Goal: Task Accomplishment & Management: Use online tool/utility

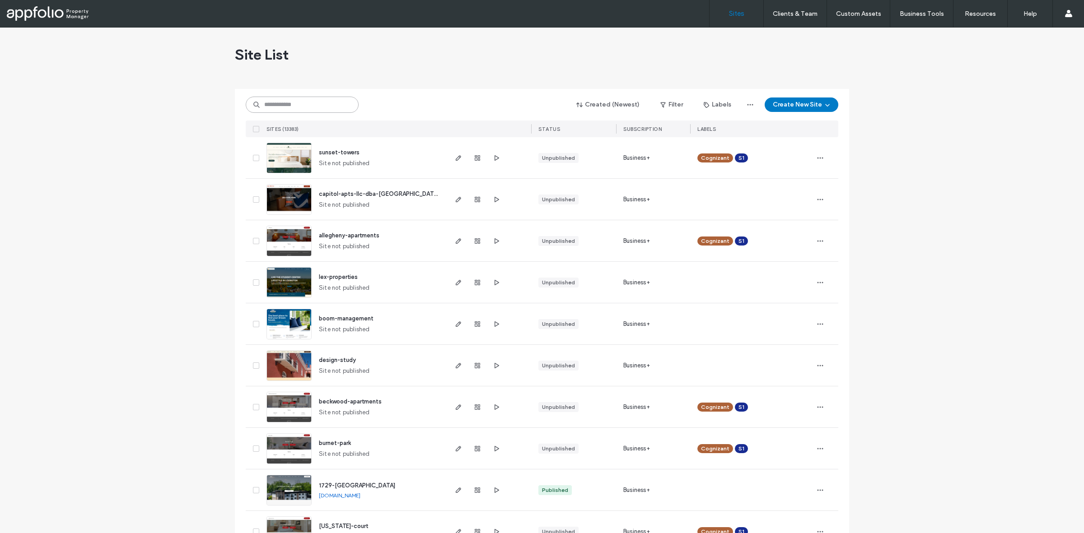
click at [331, 107] on input at bounding box center [302, 105] width 113 height 16
paste input "**********"
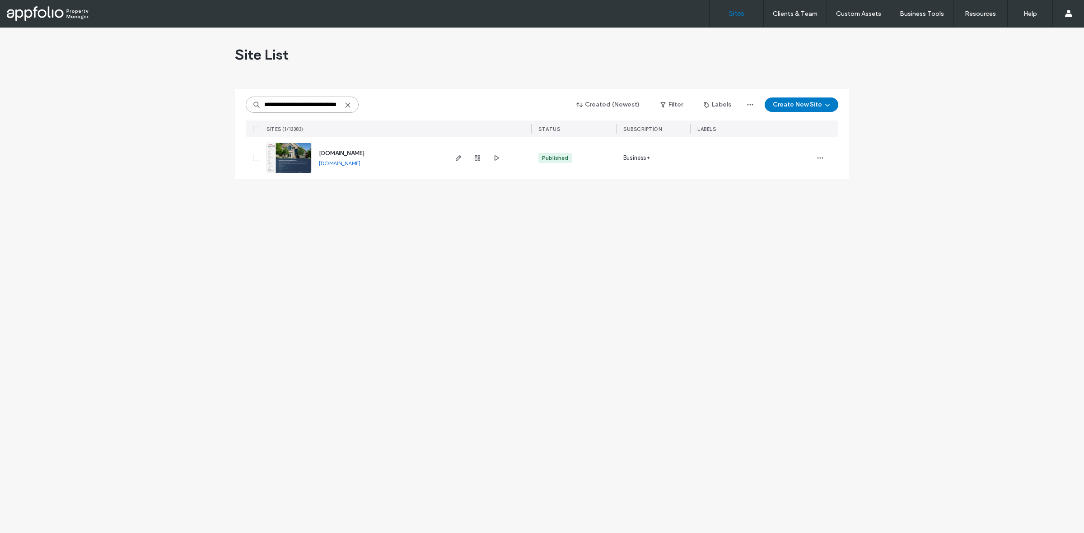
type input "**********"
click at [288, 170] on img at bounding box center [289, 173] width 44 height 61
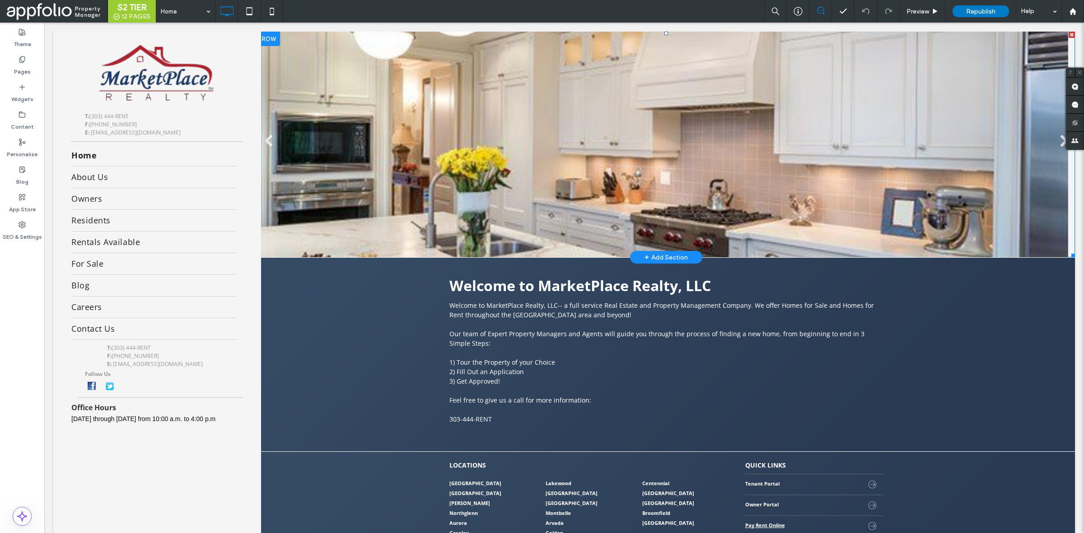
scroll to position [104, 0]
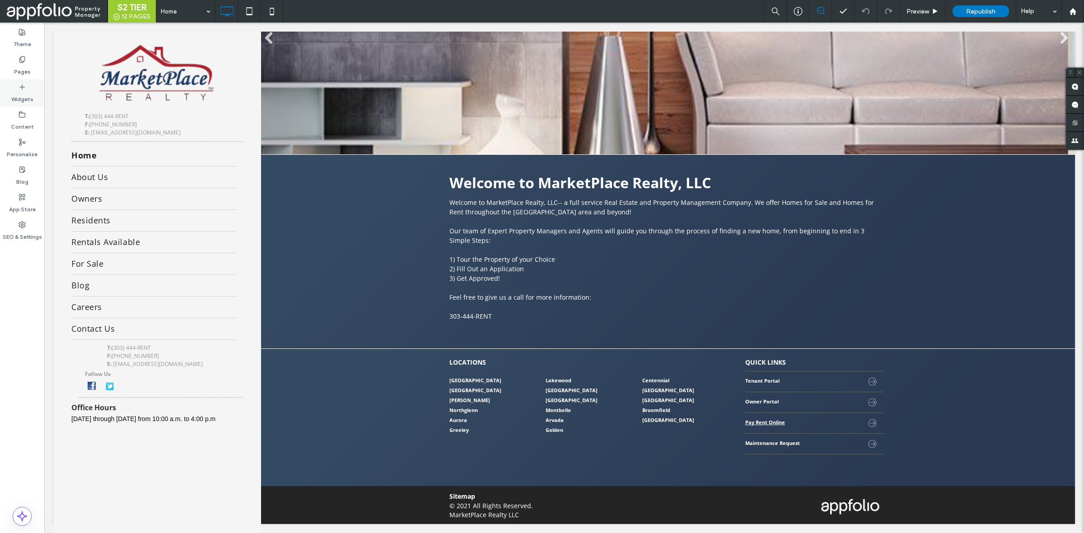
click at [27, 104] on div "Widgets" at bounding box center [22, 93] width 44 height 28
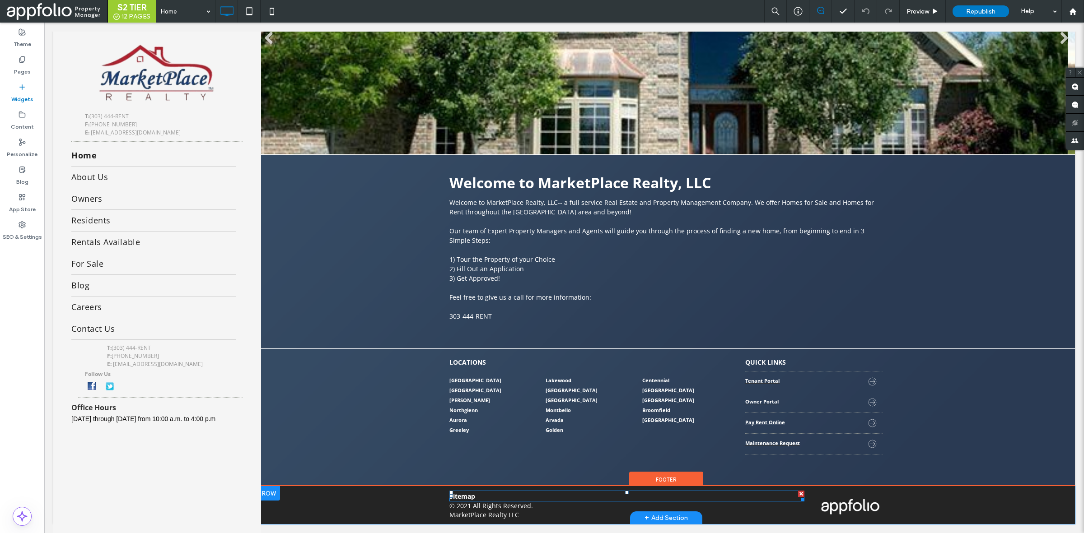
drag, startPoint x: 156, startPoint y: 150, endPoint x: 793, endPoint y: 499, distance: 727.0
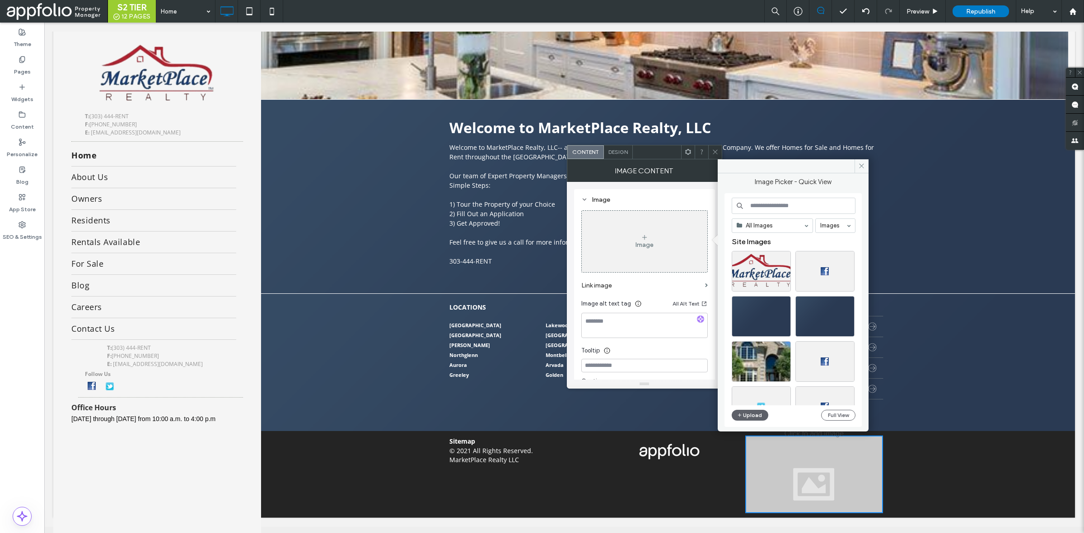
scroll to position [171, 0]
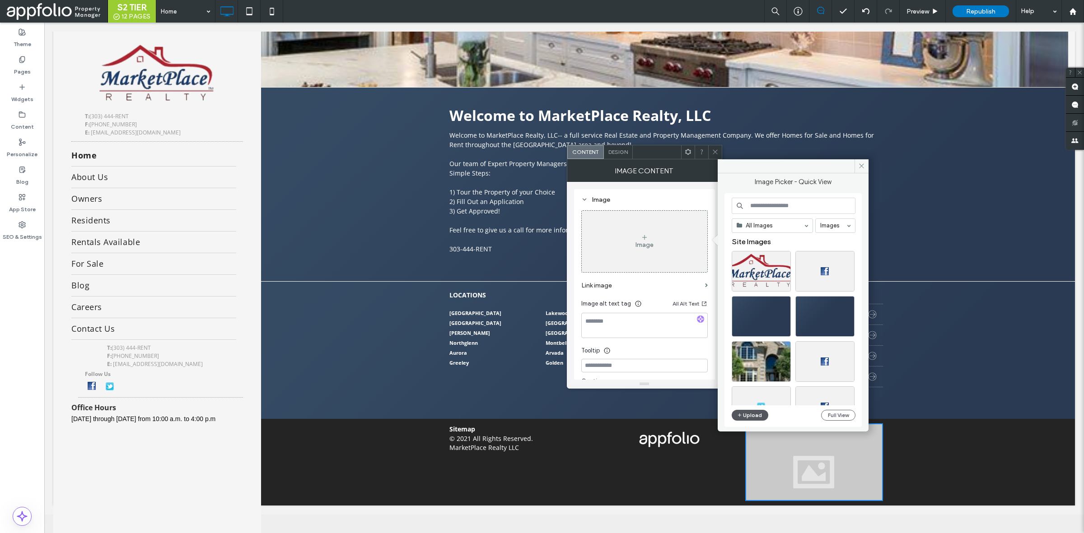
click at [756, 415] on button "Upload" at bounding box center [750, 415] width 37 height 11
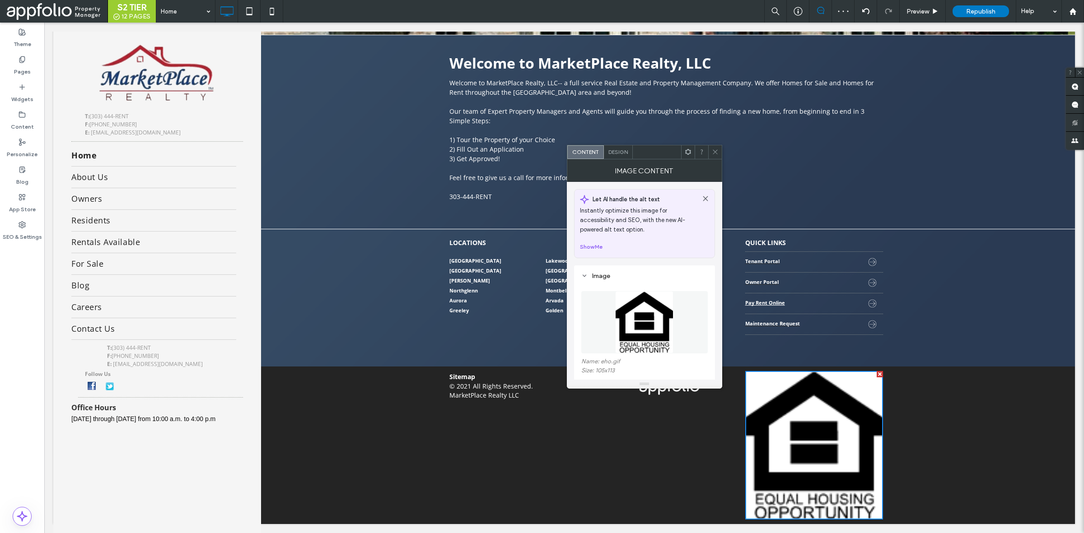
scroll to position [223, 0]
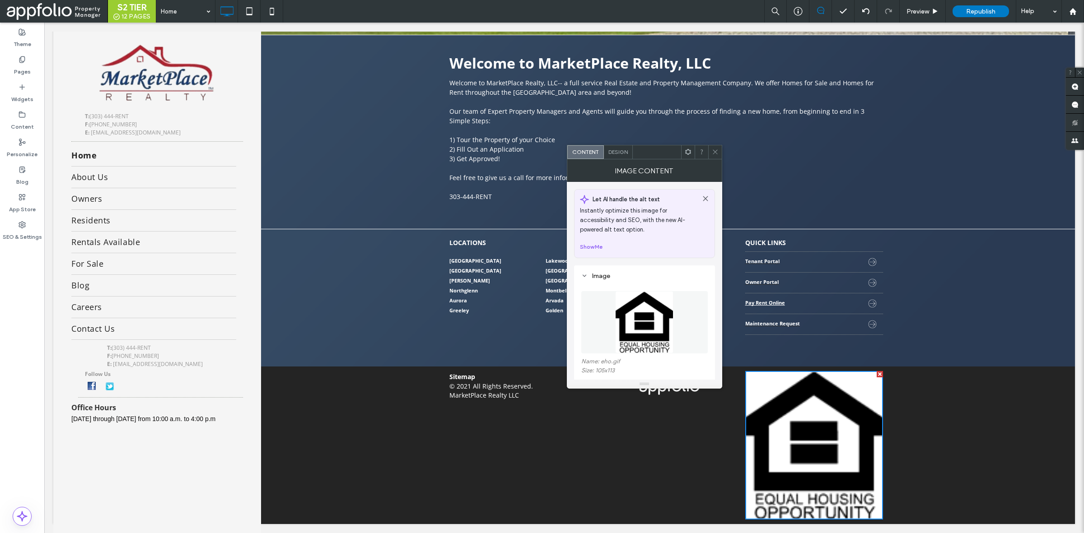
click at [717, 154] on icon at bounding box center [715, 152] width 7 height 7
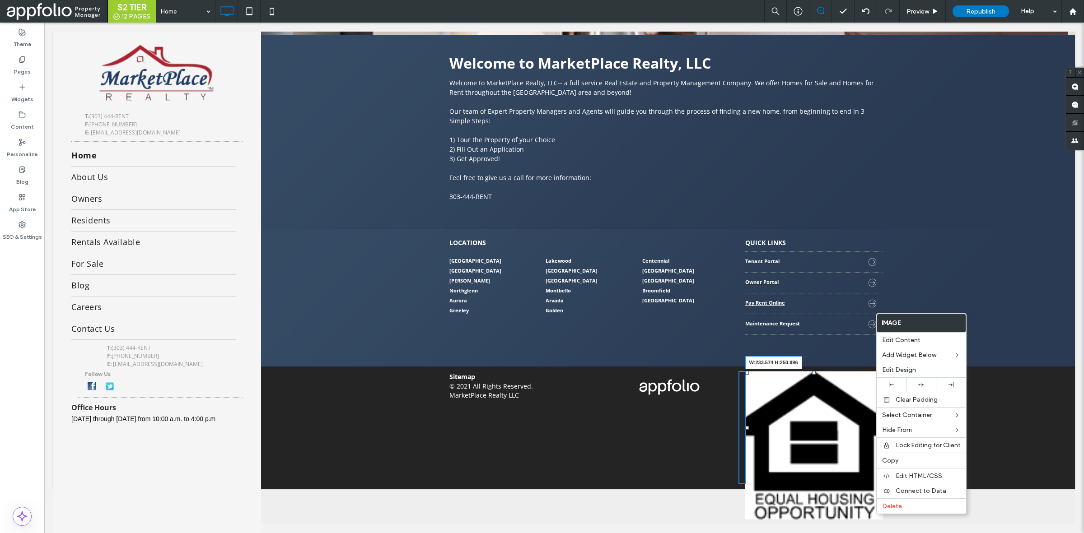
scroll to position [222, 0]
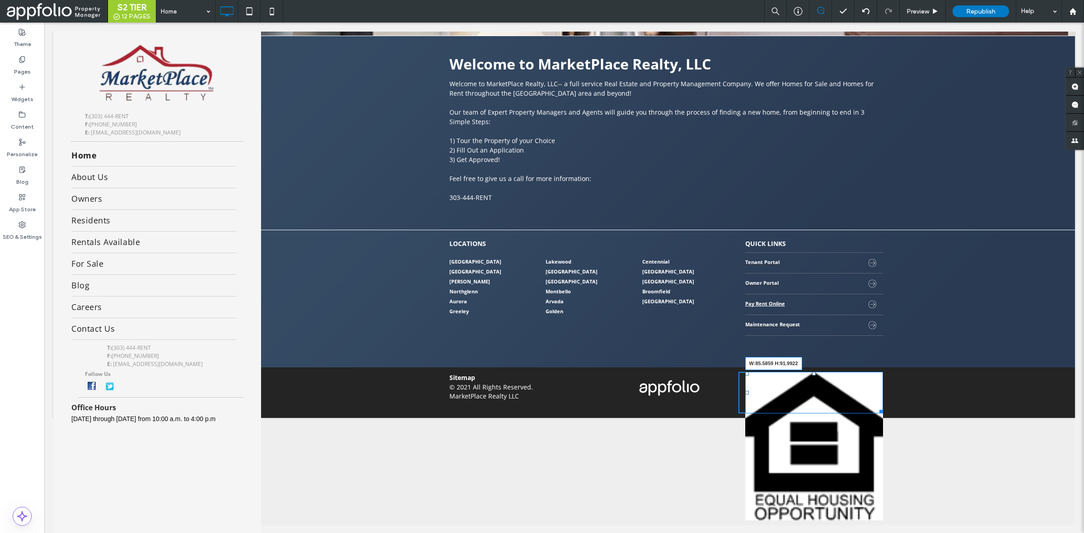
drag, startPoint x: 872, startPoint y: 518, endPoint x: 866, endPoint y: 460, distance: 58.1
click at [822, 437] on body "Click To Paste Row T: (303) 444-RENT F: (303) 451-1031 E: marketplacerealty@gma…" at bounding box center [564, 168] width 1040 height 734
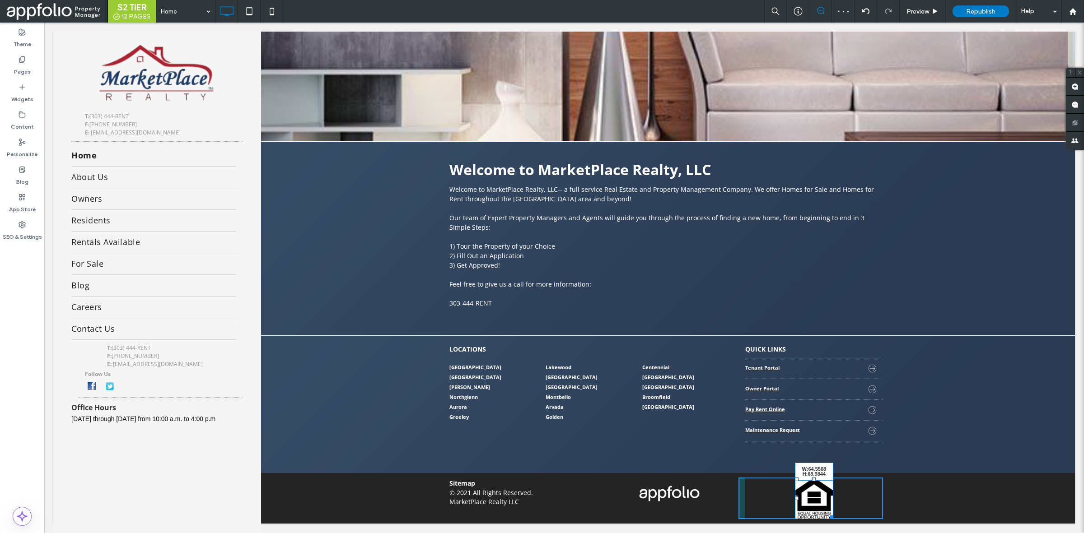
drag, startPoint x: 827, startPoint y: 518, endPoint x: 822, endPoint y: 514, distance: 6.1
click at [822, 514] on body "Click To Paste Row T: (303) 444-RENT F: (303) 451-1031 E: marketplacerealty@gma…" at bounding box center [564, 221] width 1040 height 628
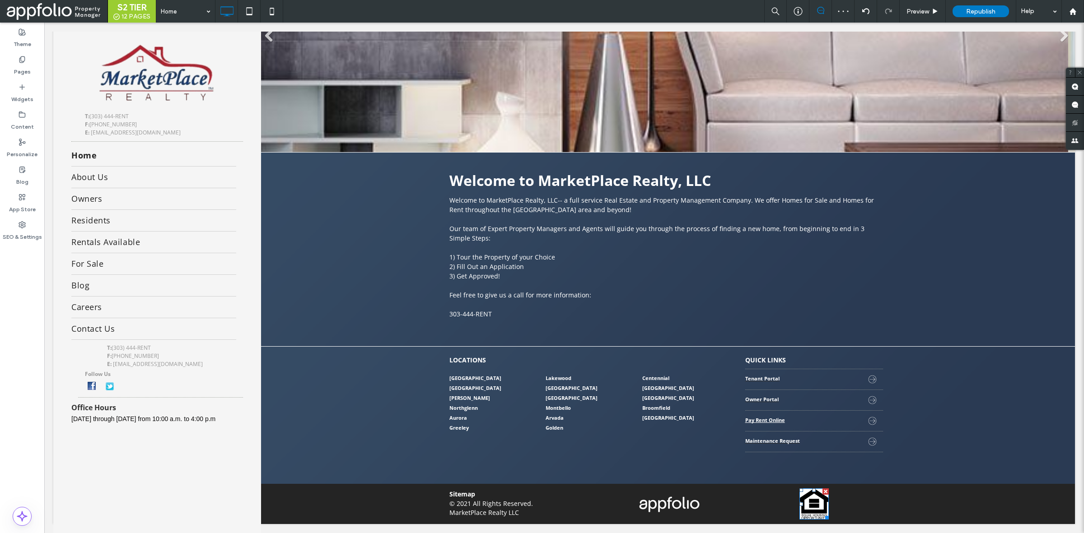
scroll to position [106, 0]
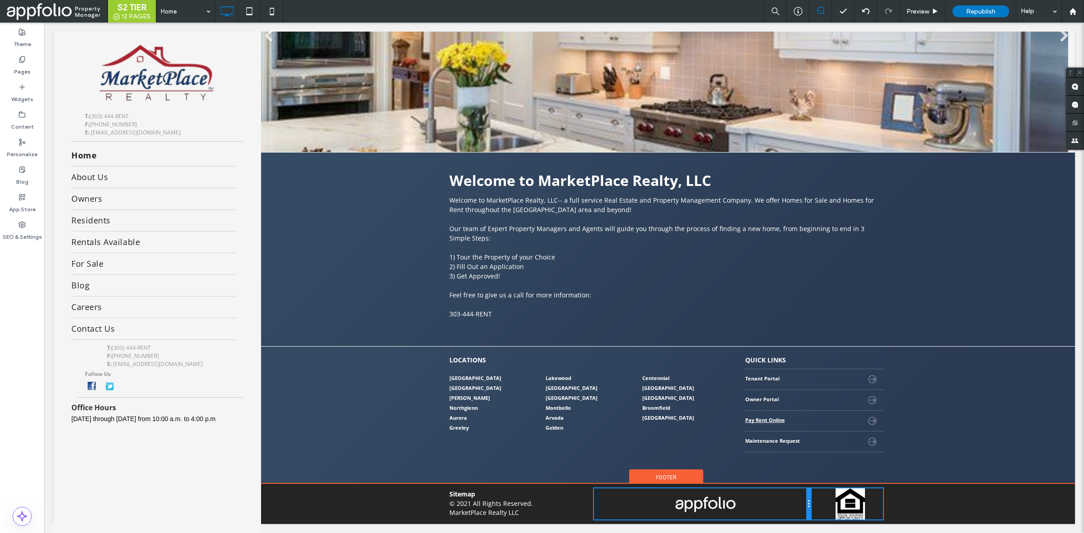
drag, startPoint x: 732, startPoint y: 509, endPoint x: 840, endPoint y: 525, distance: 109.6
click at [796, 503] on div "Click To Paste" at bounding box center [702, 504] width 217 height 31
drag, startPoint x: 588, startPoint y: 509, endPoint x: 758, endPoint y: 491, distance: 171.3
click at [628, 515] on div "Sitemap © 2021 All Rights Reserved. MarketPlace Realty LLC Click To Paste Click…" at bounding box center [666, 504] width 434 height 31
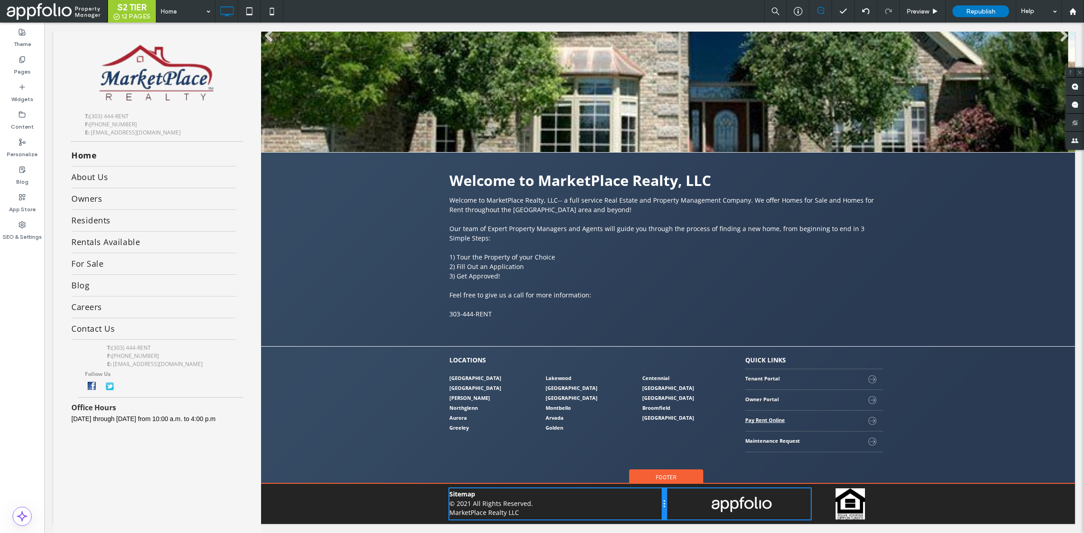
click at [678, 511] on div "Sitemap © 2021 All Rights Reserved. MarketPlace Realty LLC Click To Paste Click…" at bounding box center [666, 504] width 434 height 31
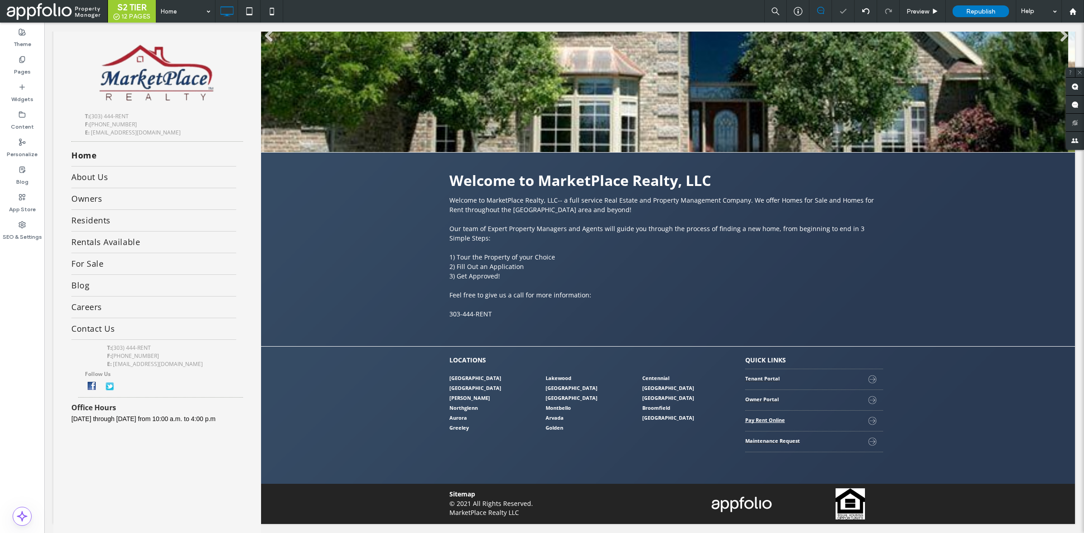
click at [678, 511] on div at bounding box center [542, 266] width 1084 height 533
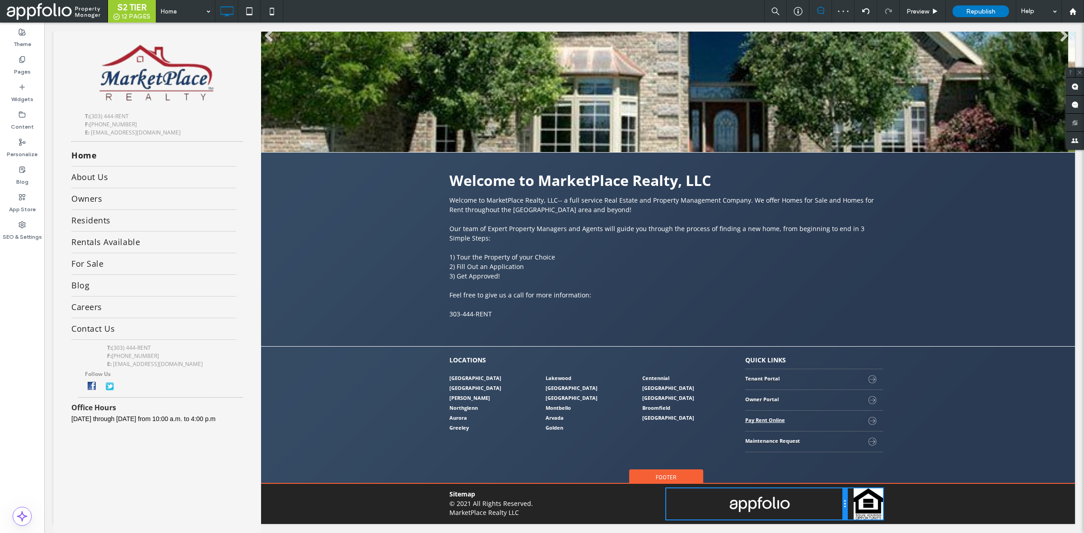
drag, startPoint x: 804, startPoint y: 507, endPoint x: 876, endPoint y: 533, distance: 76.4
click at [831, 510] on div "Click To Paste" at bounding box center [756, 504] width 181 height 31
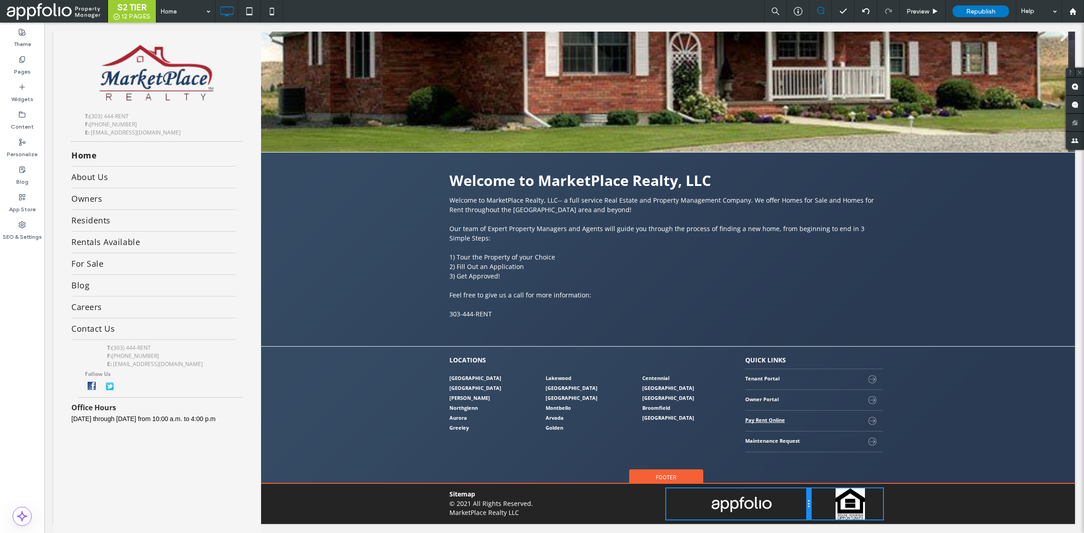
drag, startPoint x: 840, startPoint y: 504, endPoint x: 859, endPoint y: 533, distance: 34.3
click at [814, 510] on div "Sitemap © 2021 All Rights Reserved. MarketPlace Realty LLC Click To Paste Click…" at bounding box center [666, 504] width 434 height 31
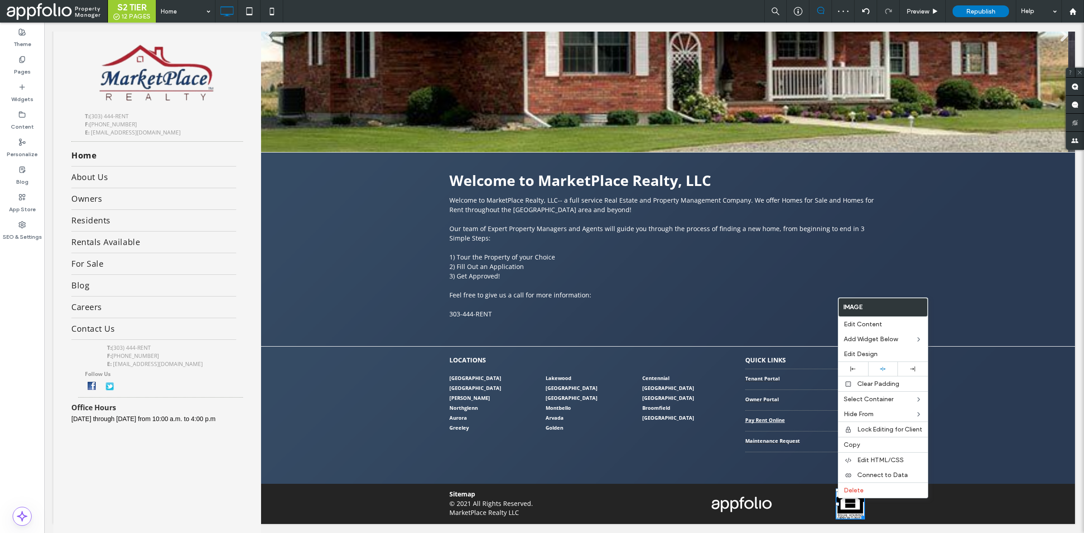
click at [837, 502] on img at bounding box center [849, 504] width 29 height 31
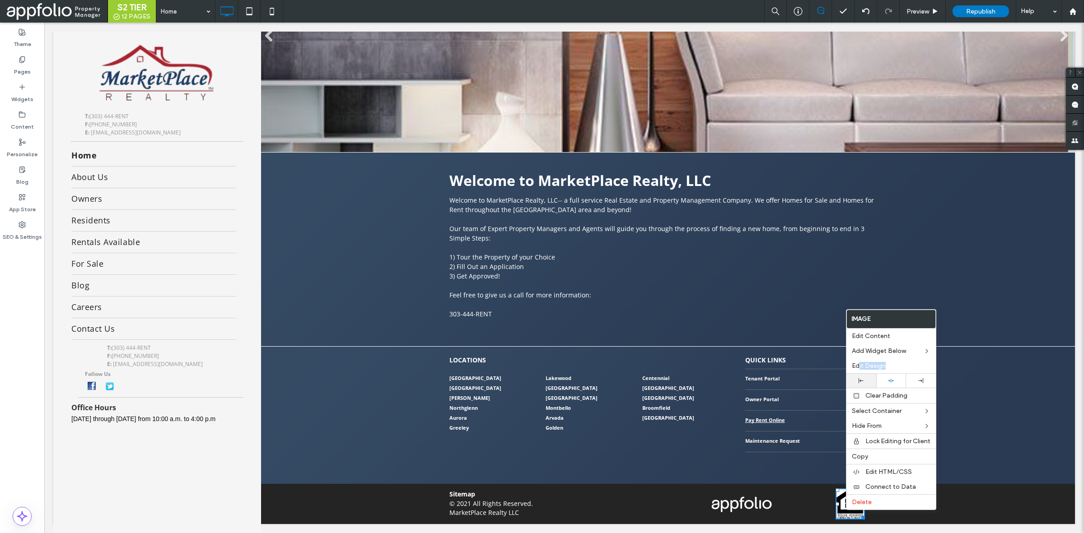
drag, startPoint x: 859, startPoint y: 369, endPoint x: 859, endPoint y: 382, distance: 13.1
click at [859, 382] on div "Image Edit Content Add Widget Below Edit Design Clear Padding Select Container …" at bounding box center [891, 409] width 90 height 201
click at [859, 380] on use at bounding box center [861, 380] width 5 height 5
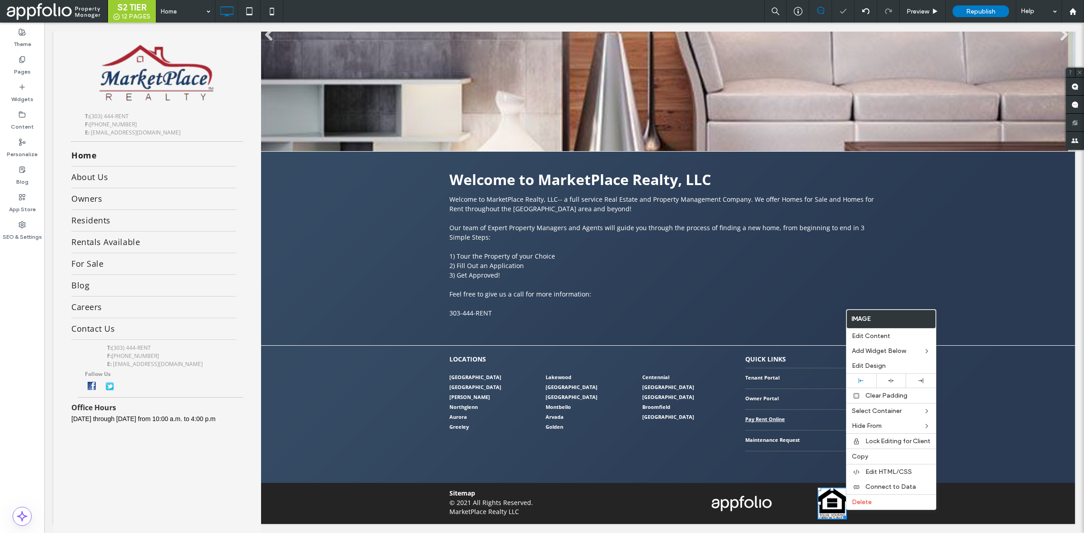
click at [973, 495] on div "Sitemap © 2021 All Rights Reserved. MarketPlace Realty LLC Click To Paste Click…" at bounding box center [665, 503] width 817 height 41
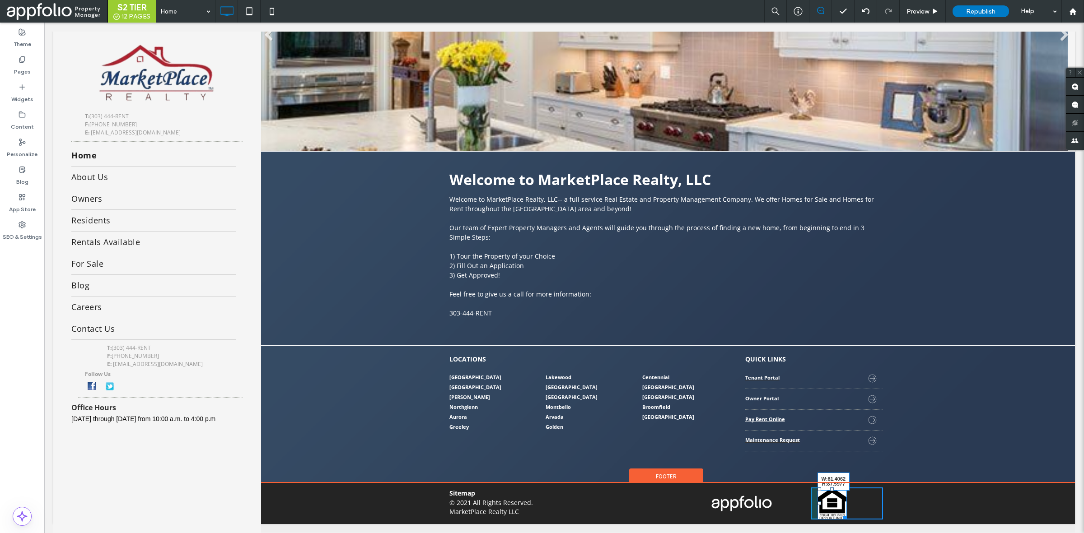
drag, startPoint x: 839, startPoint y: 519, endPoint x: 857, endPoint y: 525, distance: 19.0
click at [857, 520] on div "Click To Paste Click To Paste W:81.4062 H:87.5977" at bounding box center [847, 504] width 72 height 32
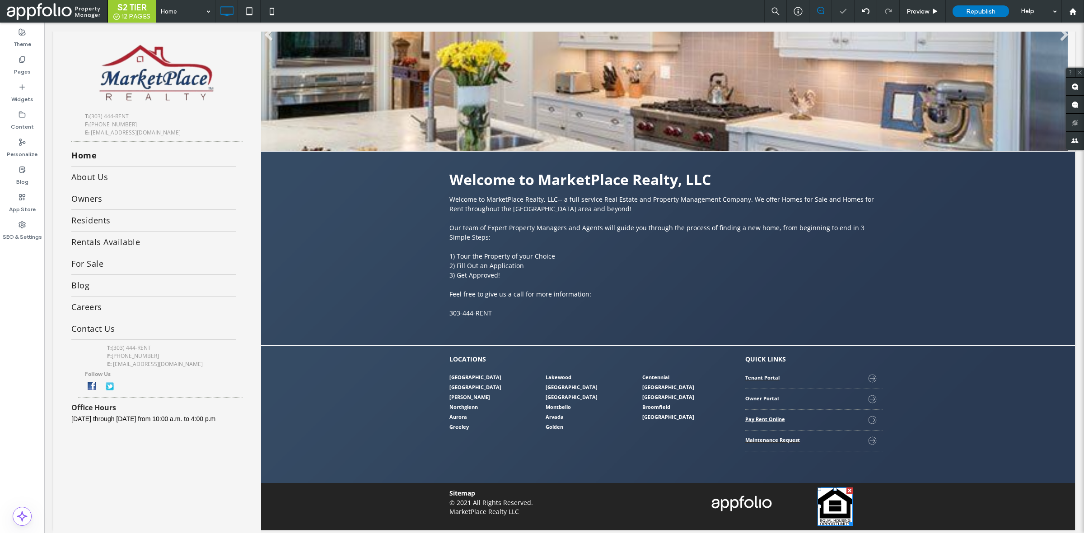
scroll to position [113, 0]
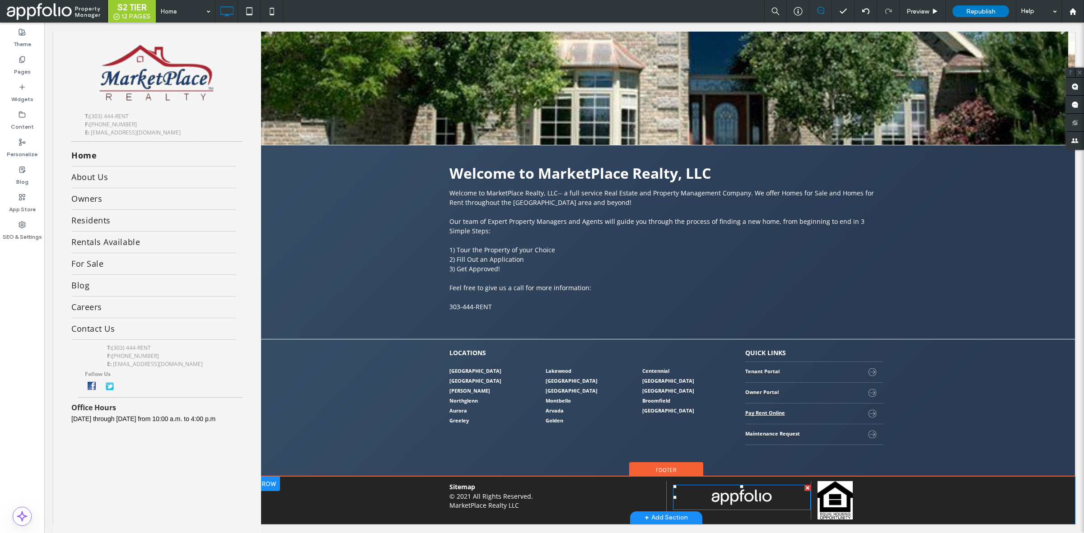
click at [673, 486] on div at bounding box center [675, 487] width 4 height 4
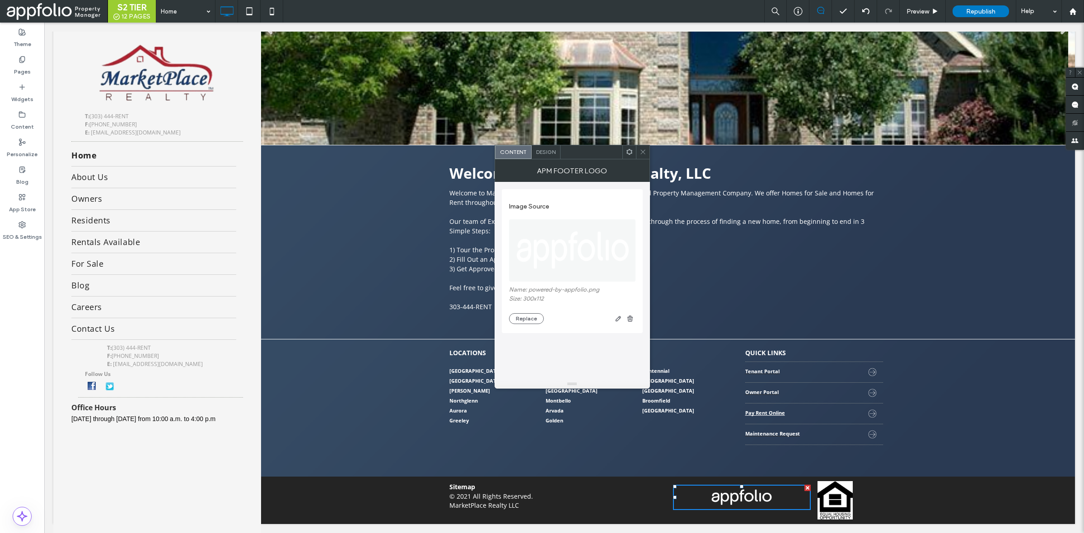
click at [640, 150] on icon at bounding box center [642, 152] width 7 height 7
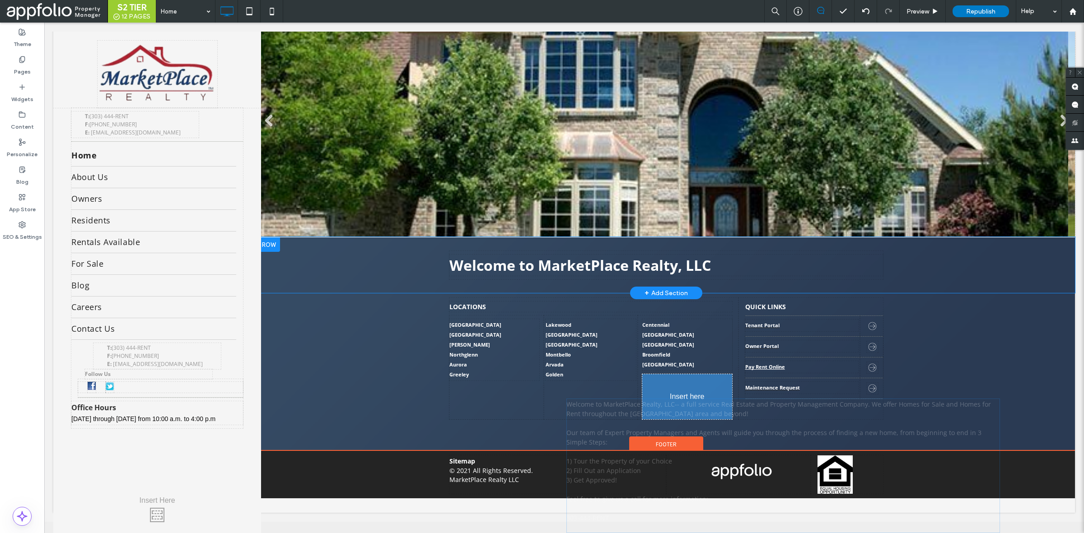
drag, startPoint x: 681, startPoint y: 211, endPoint x: 658, endPoint y: 411, distance: 201.4
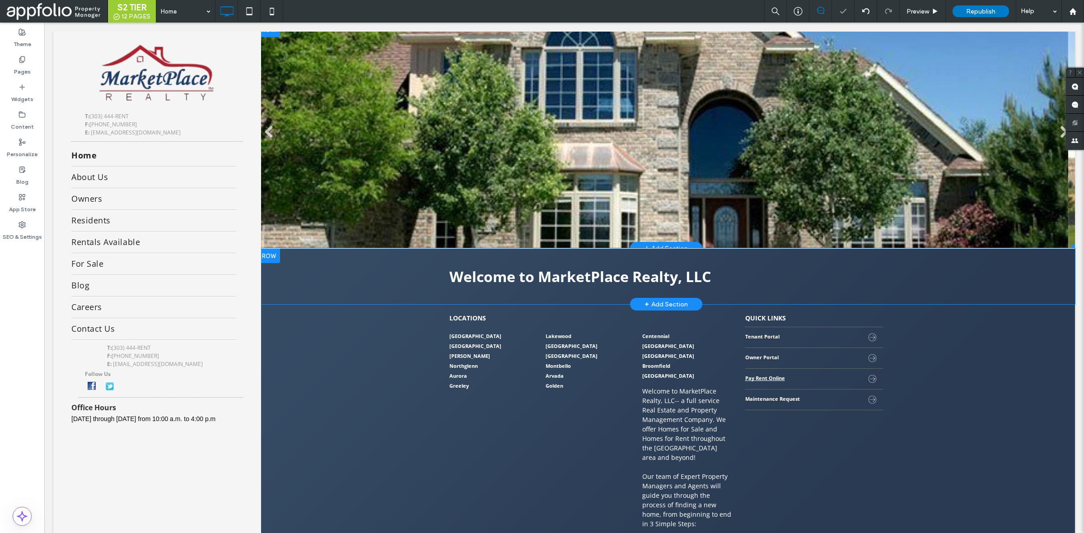
scroll to position [197, 0]
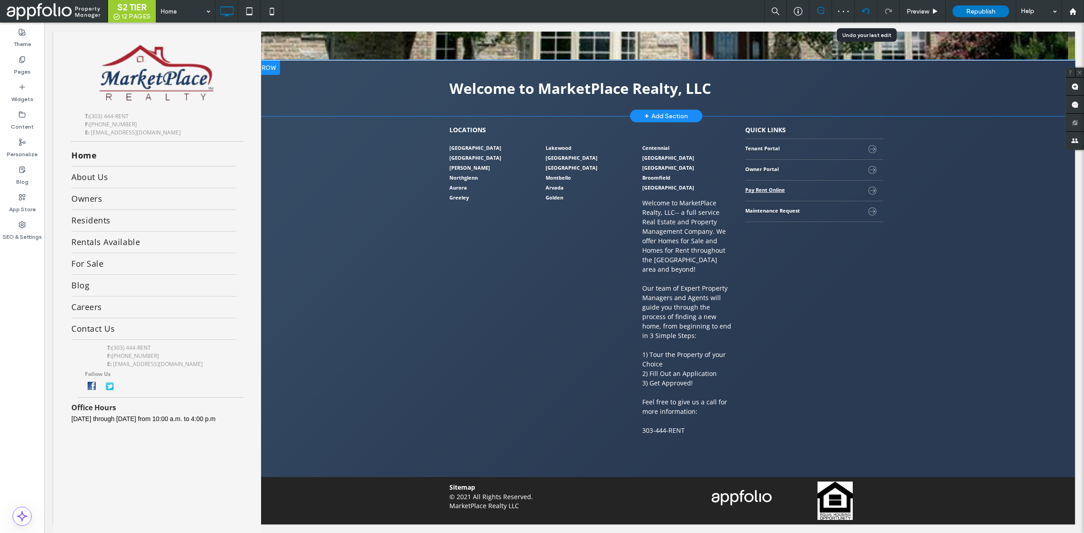
click at [869, 9] on div at bounding box center [865, 11] width 22 height 7
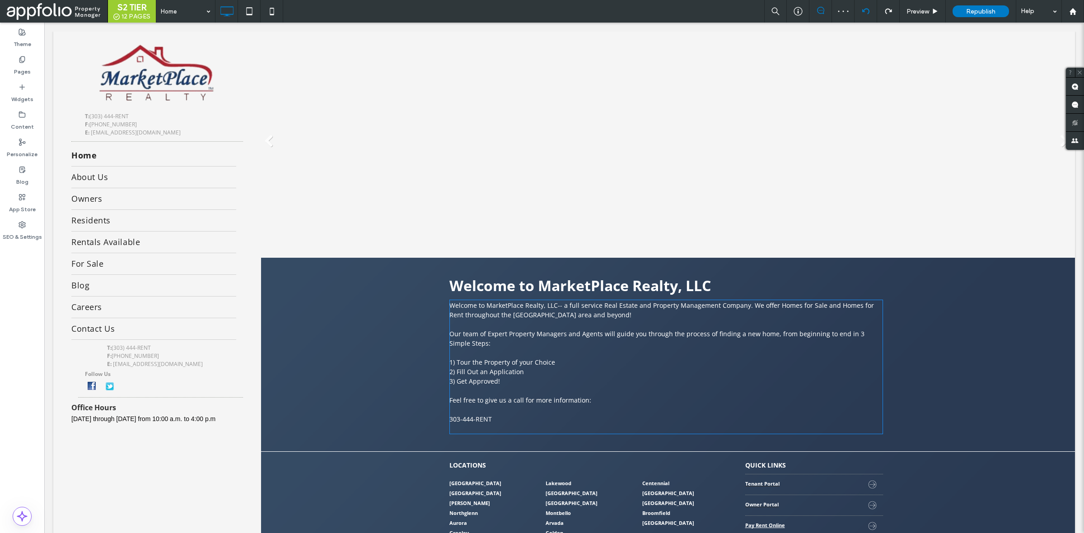
scroll to position [113, 0]
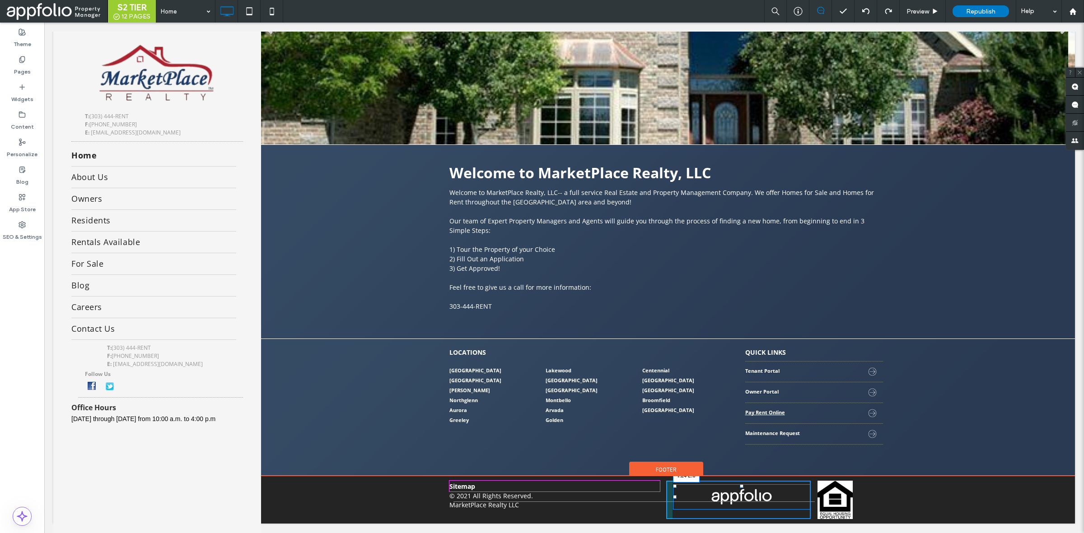
drag, startPoint x: 669, startPoint y: 485, endPoint x: 753, endPoint y: 455, distance: 89.9
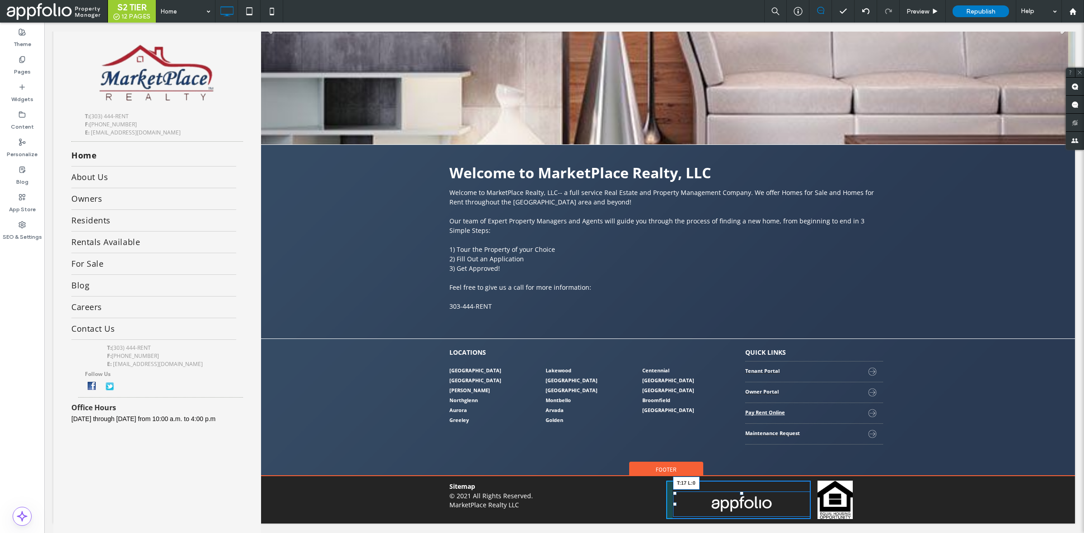
drag, startPoint x: 671, startPoint y: 494, endPoint x: 714, endPoint y: 513, distance: 47.1
click at [673, 492] on div at bounding box center [675, 494] width 4 height 4
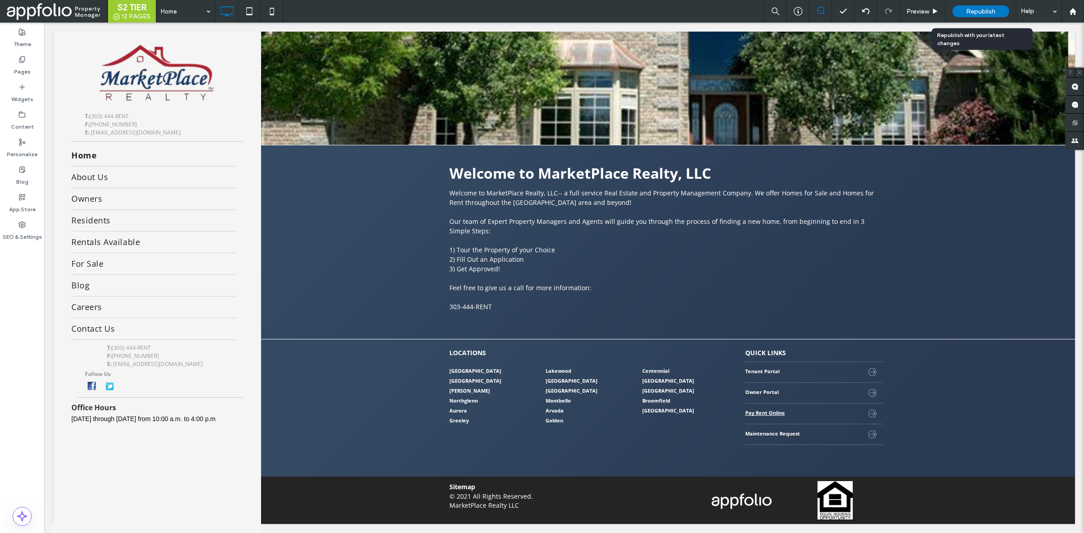
click at [967, 8] on span "Republish" at bounding box center [980, 12] width 29 height 8
